Goal: Transaction & Acquisition: Purchase product/service

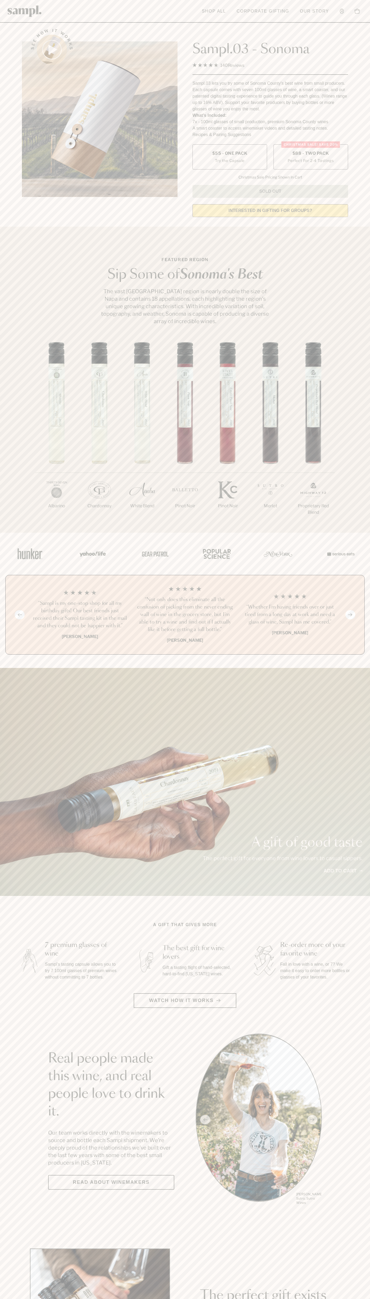
click at [311, 157] on label "Christmas SALE! Save 20% $88 - Two Pack Perfect For 2-4 Tastings" at bounding box center [311, 156] width 75 height 25
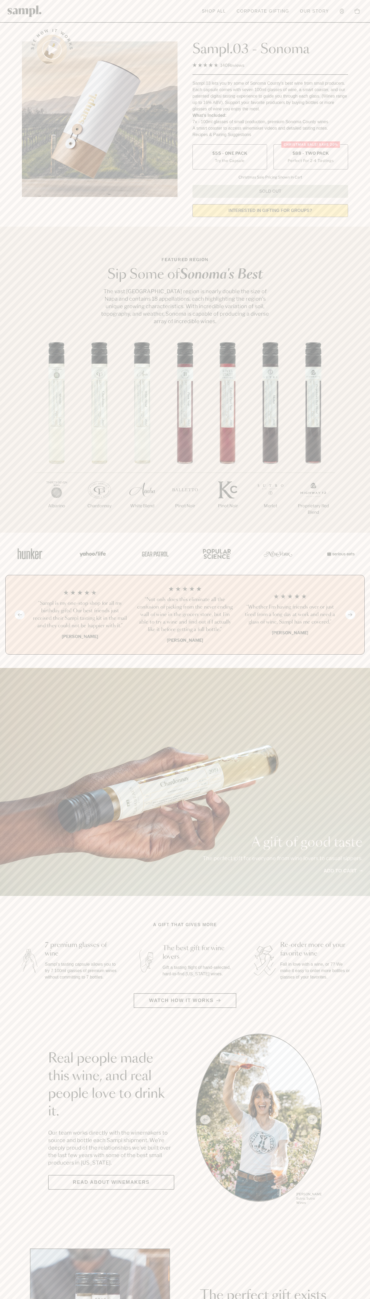
click at [80, 615] on h3 "“Sampl is my one-stop shop for all my birthday gifts! Our best friends just rec…" at bounding box center [80, 615] width 97 height 30
click at [60, 9] on header "Toggle navigation menu Shop All Corporate Gifting Our Story Account Story Shop …" at bounding box center [185, 11] width 370 height 23
click at [368, 590] on div "Previous slide Next slide “Not only does this eliminate all the confusion of pi…" at bounding box center [185, 615] width 370 height 80
click at [208, 1299] on html "Skip to main content Toggle navigation menu Shop All Corporate Gifting Our Stor…" at bounding box center [185, 1254] width 370 height 2508
click at [0, 368] on div "1/7 Albarino 2/7 Chardonnay 3/7" at bounding box center [185, 437] width 370 height 191
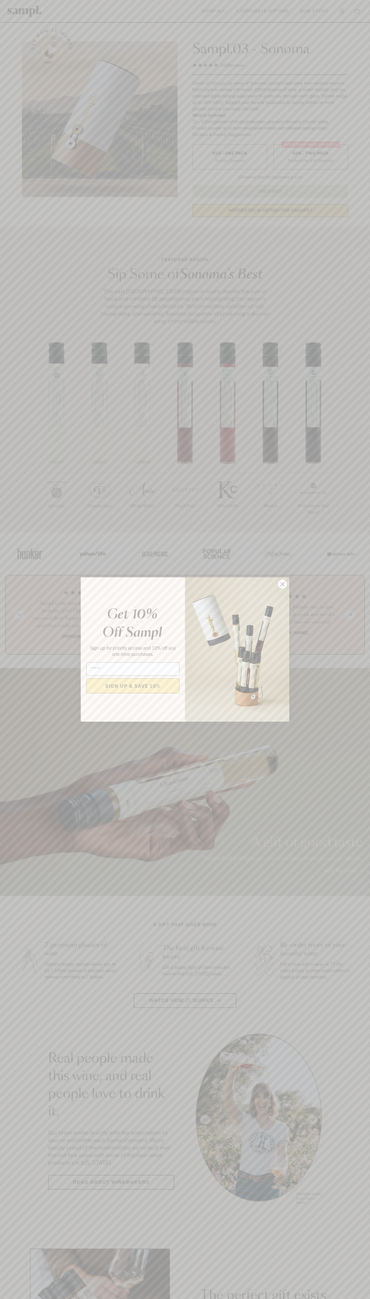
click at [283, 584] on icon "Close dialog" at bounding box center [283, 585] width 4 height 4
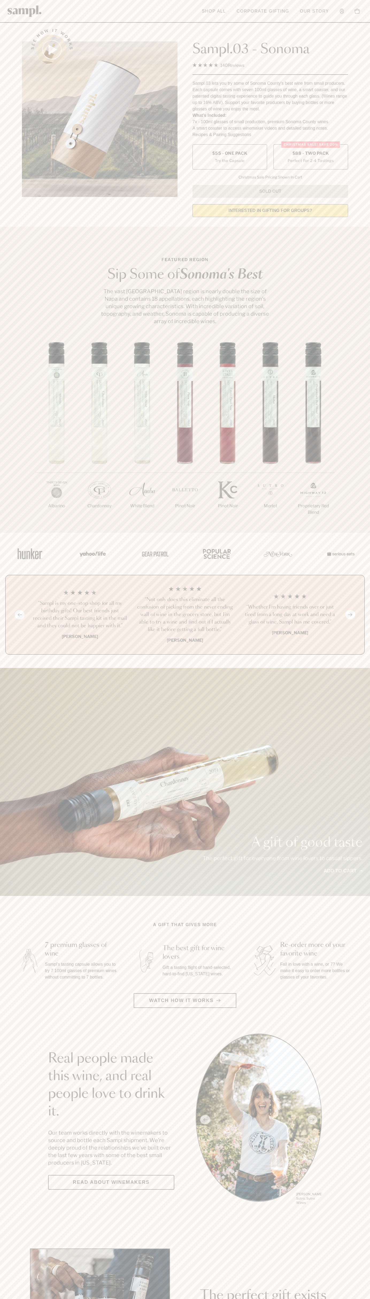
click at [311, 154] on span "$88 - Two Pack" at bounding box center [311, 154] width 37 height 6
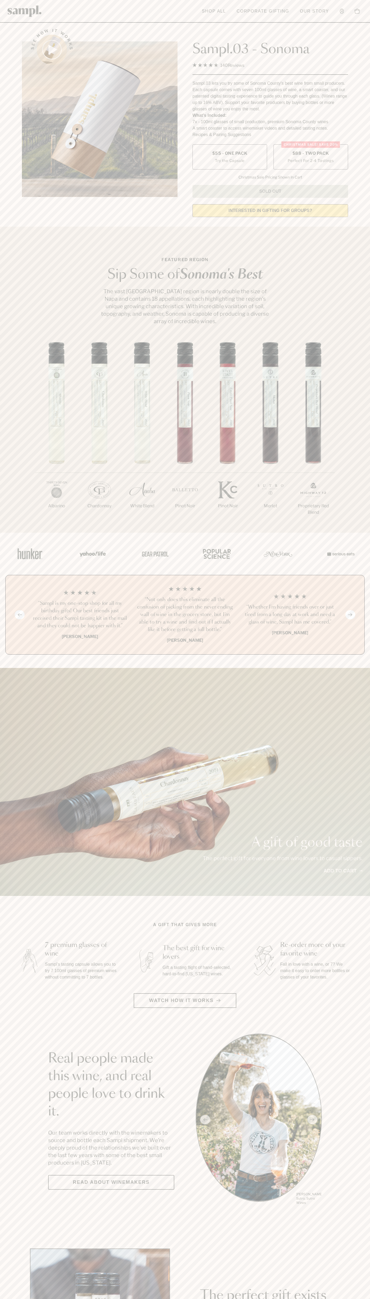
click at [80, 615] on h3 "“Sampl is my one-stop shop for all my birthday gifts! Our best friends just rec…" at bounding box center [80, 615] width 97 height 30
